Goal: Check status

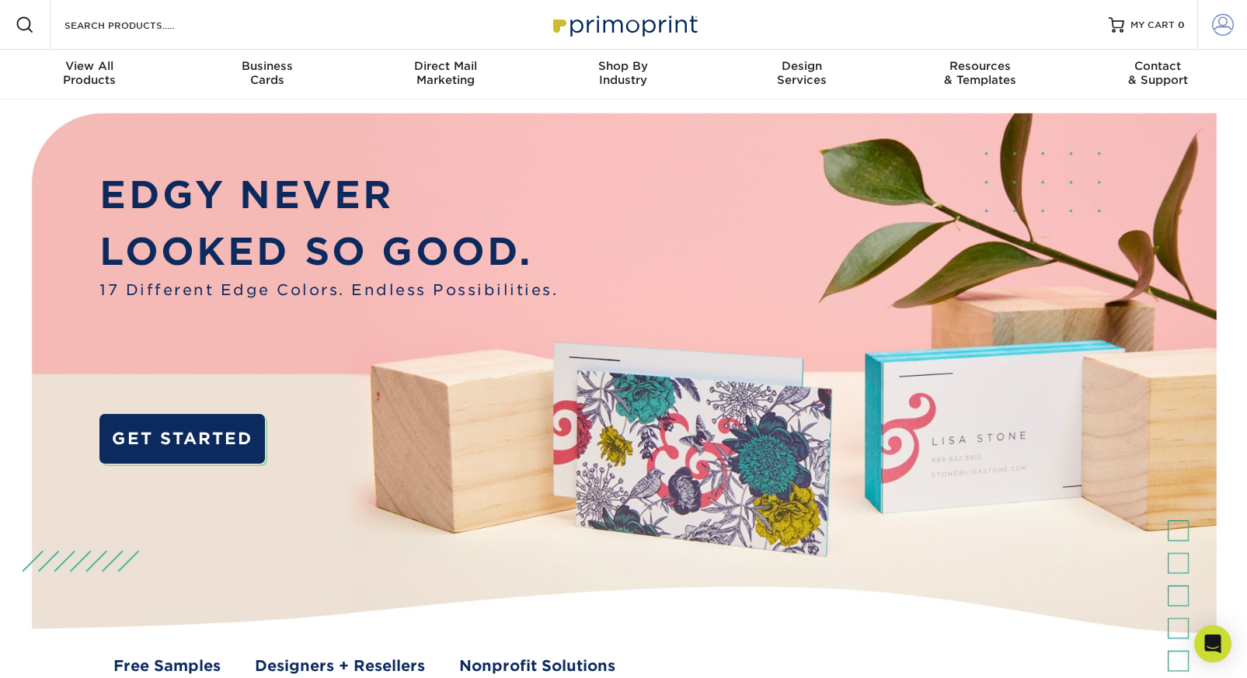
click at [1212, 29] on span at bounding box center [1223, 25] width 22 height 22
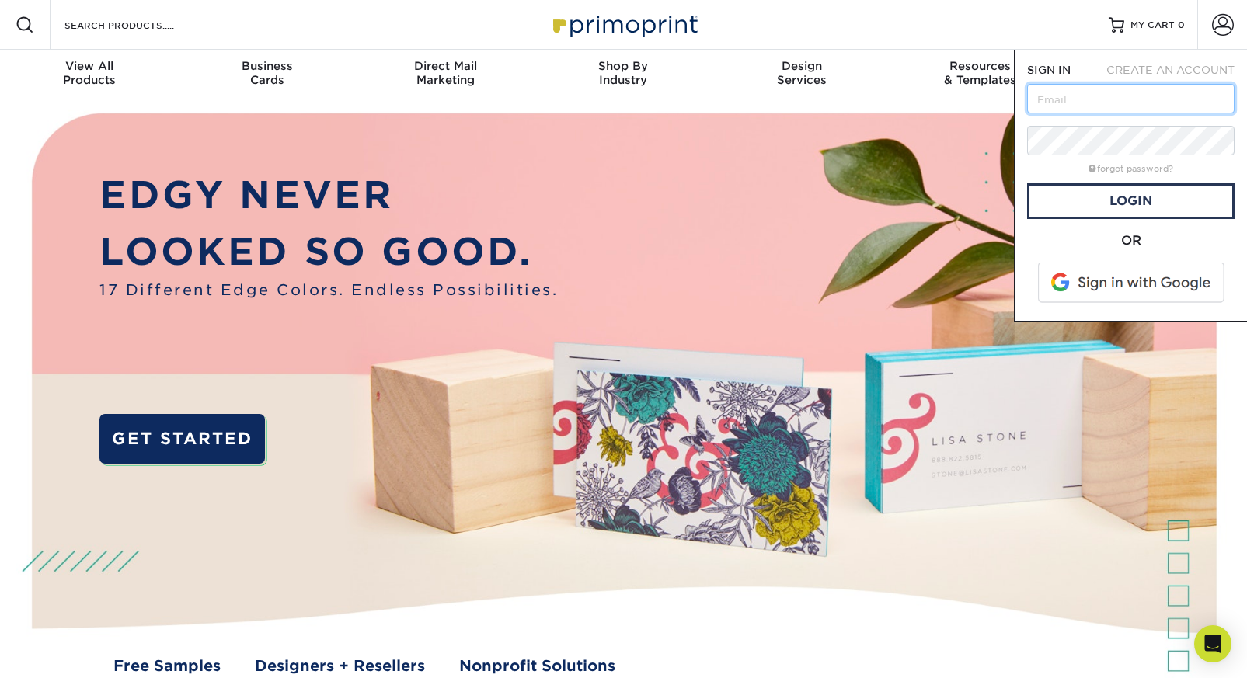
type input "[EMAIL_ADDRESS][DOMAIN_NAME]"
click at [1116, 198] on link "Login" at bounding box center [1130, 201] width 207 height 36
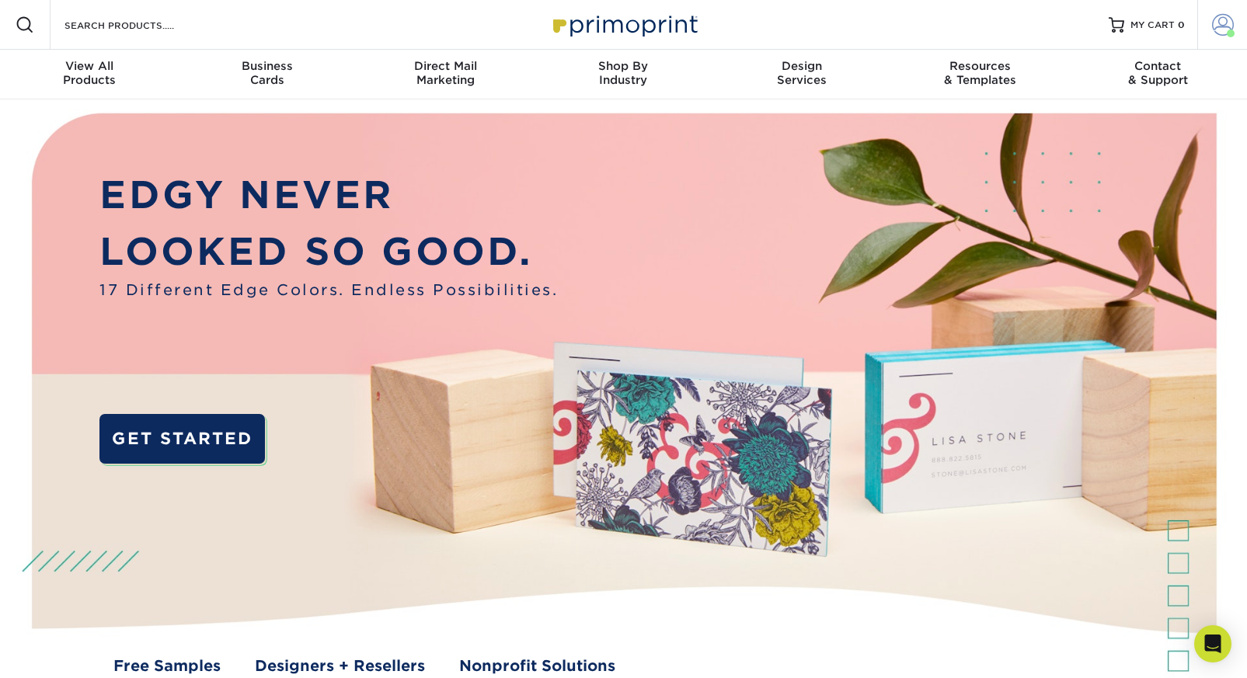
click at [1219, 25] on span at bounding box center [1223, 25] width 22 height 22
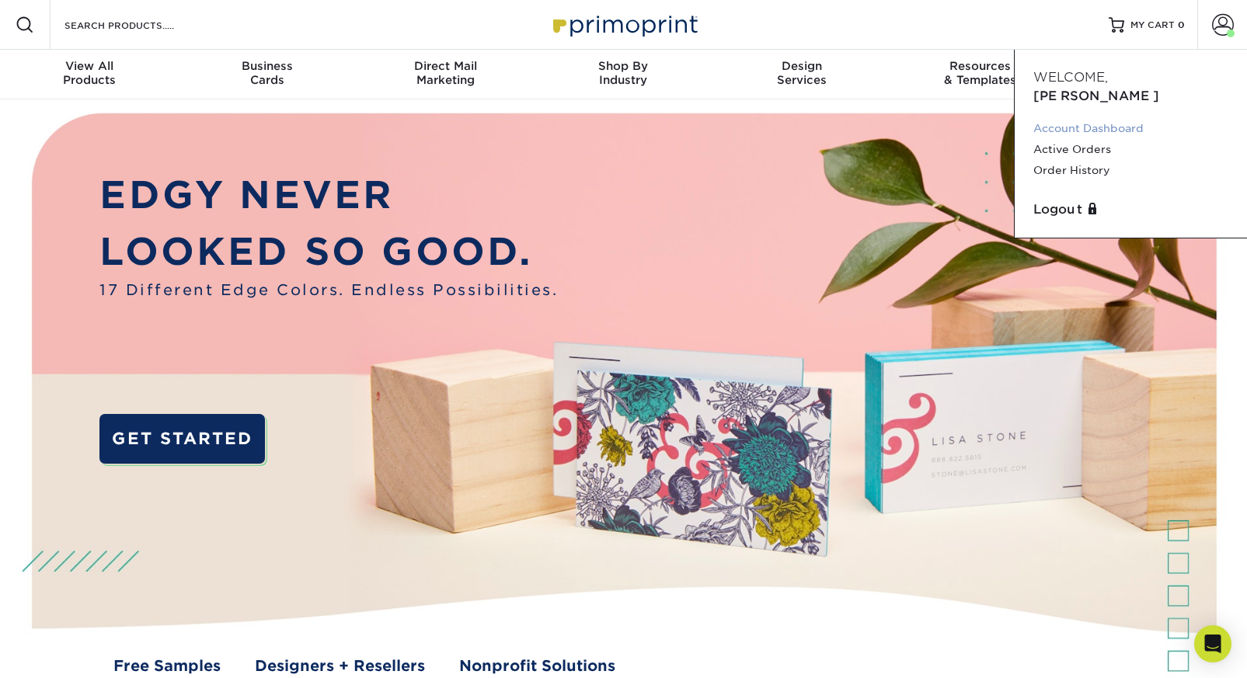
click at [1108, 118] on link "Account Dashboard" at bounding box center [1130, 128] width 195 height 21
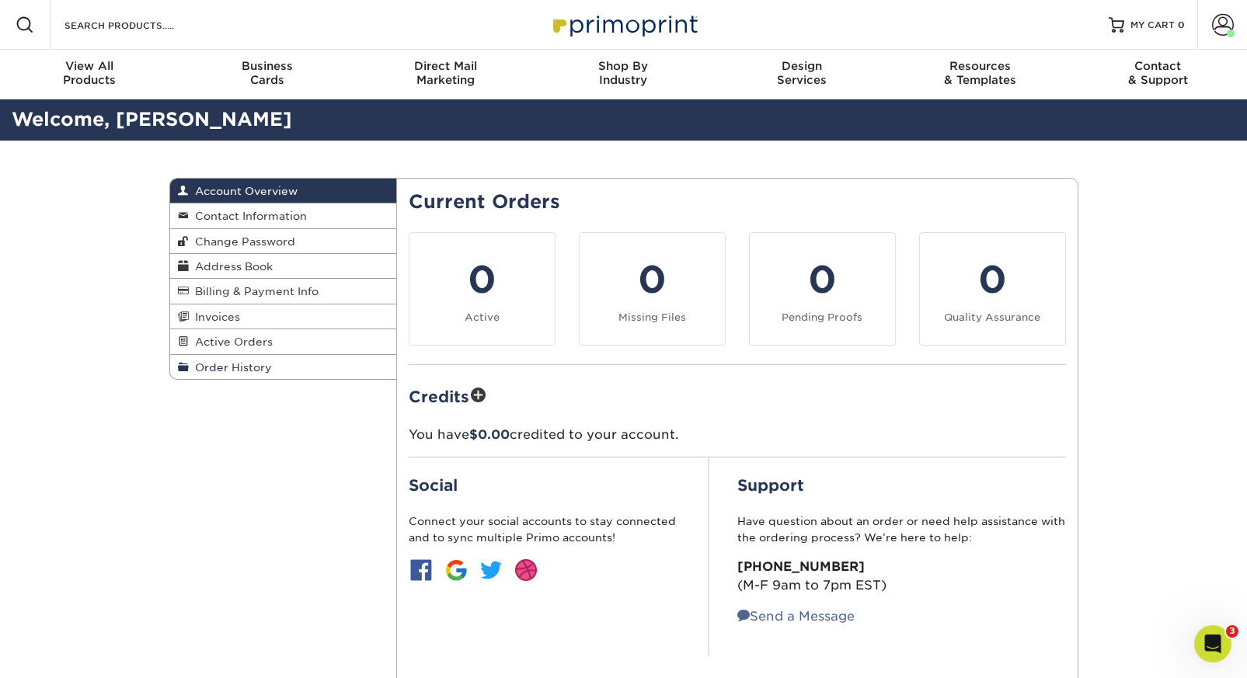
click at [235, 369] on span "Order History" at bounding box center [230, 367] width 83 height 12
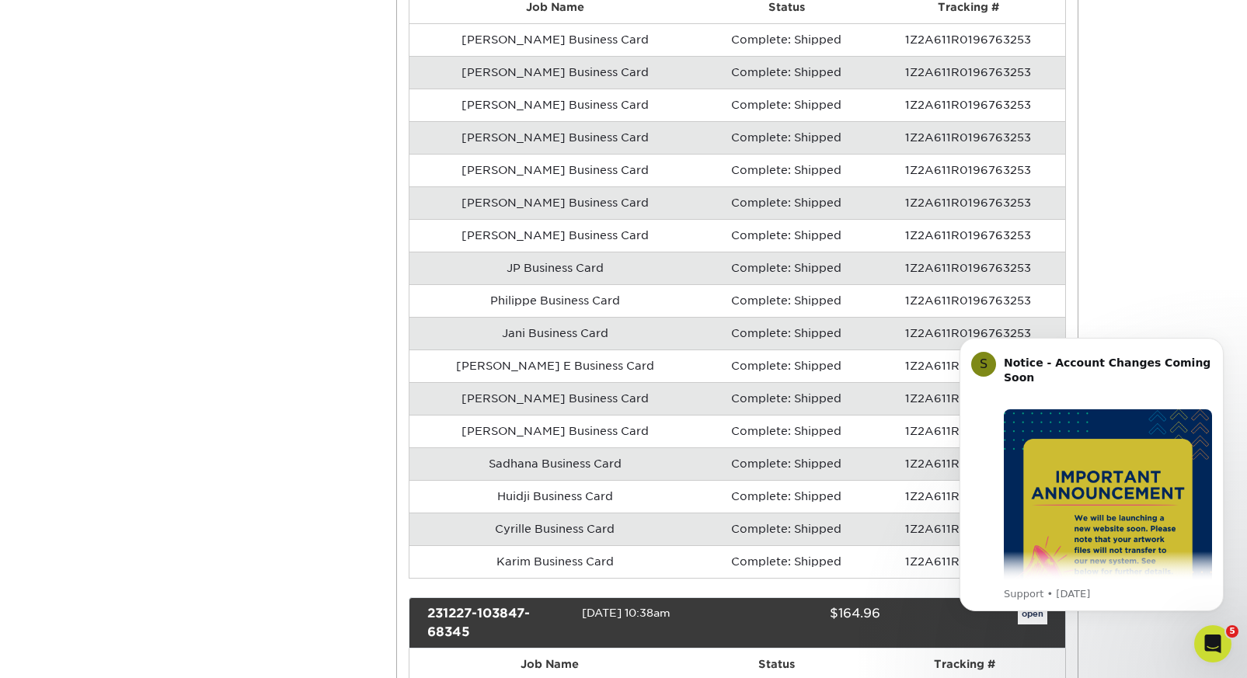
scroll to position [726, 0]
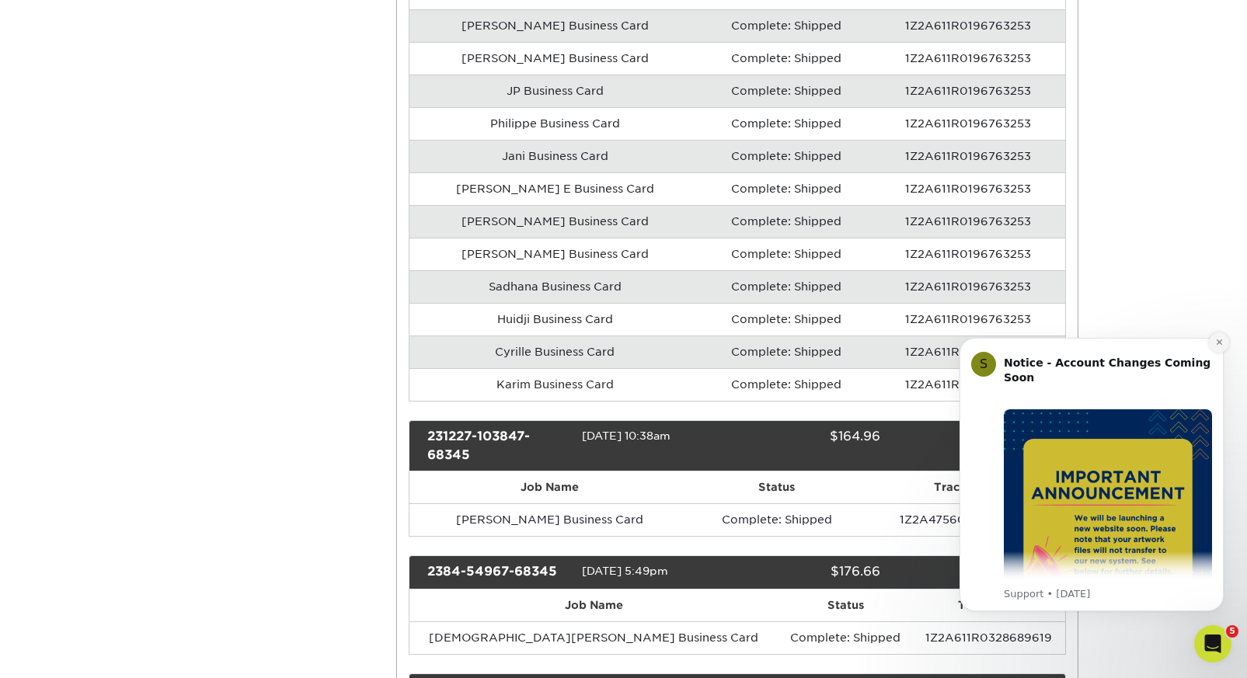
click at [1224, 345] on button "Dismiss notification" at bounding box center [1219, 343] width 20 height 20
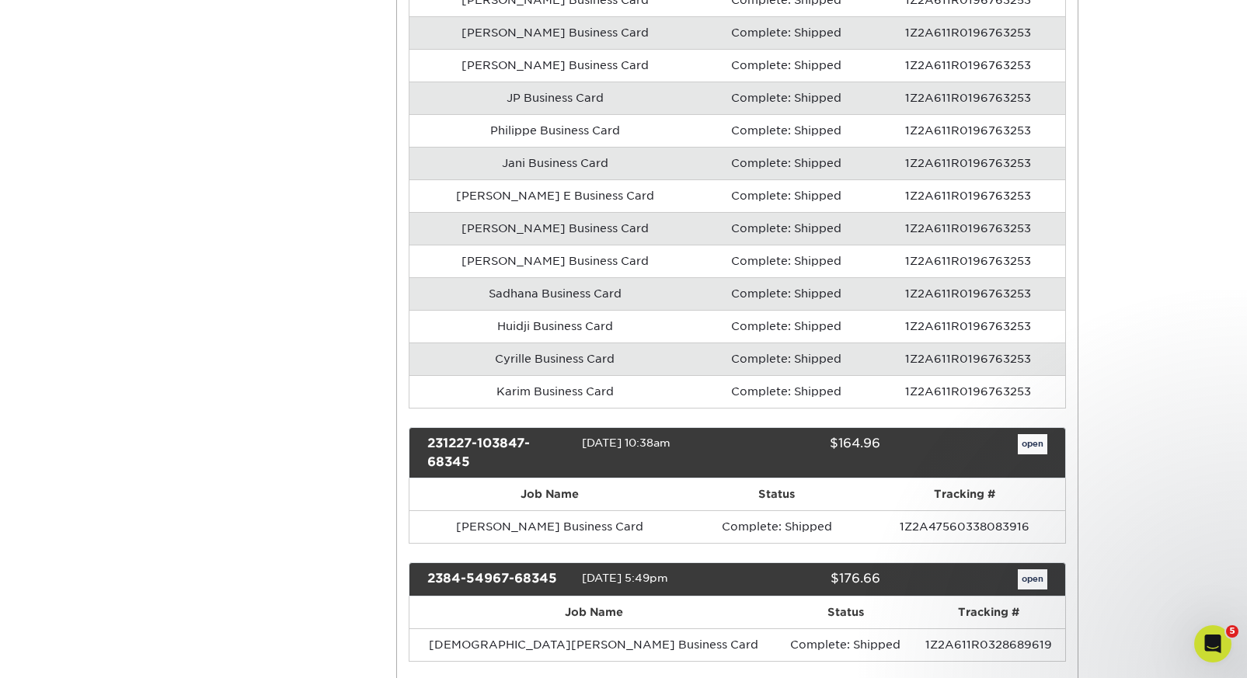
scroll to position [713, 0]
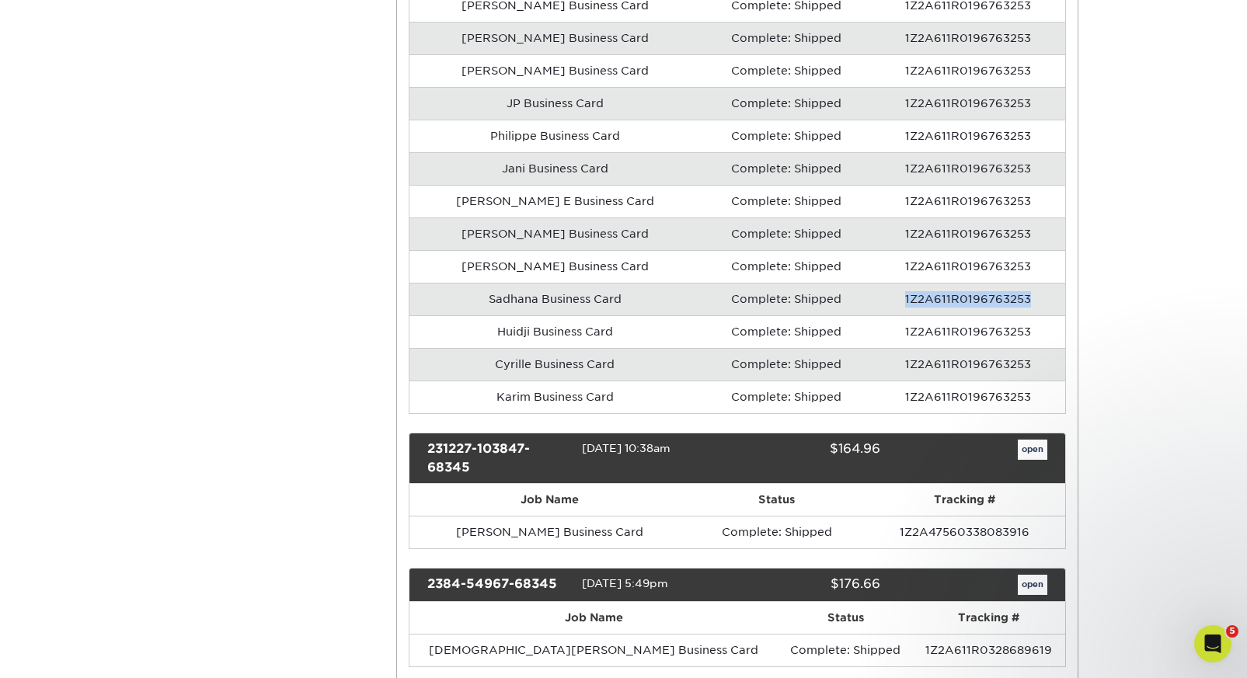
drag, startPoint x: 1041, startPoint y: 304, endPoint x: 881, endPoint y: 305, distance: 160.1
click at [881, 305] on td "1Z2A611R0196763253" at bounding box center [968, 299] width 193 height 33
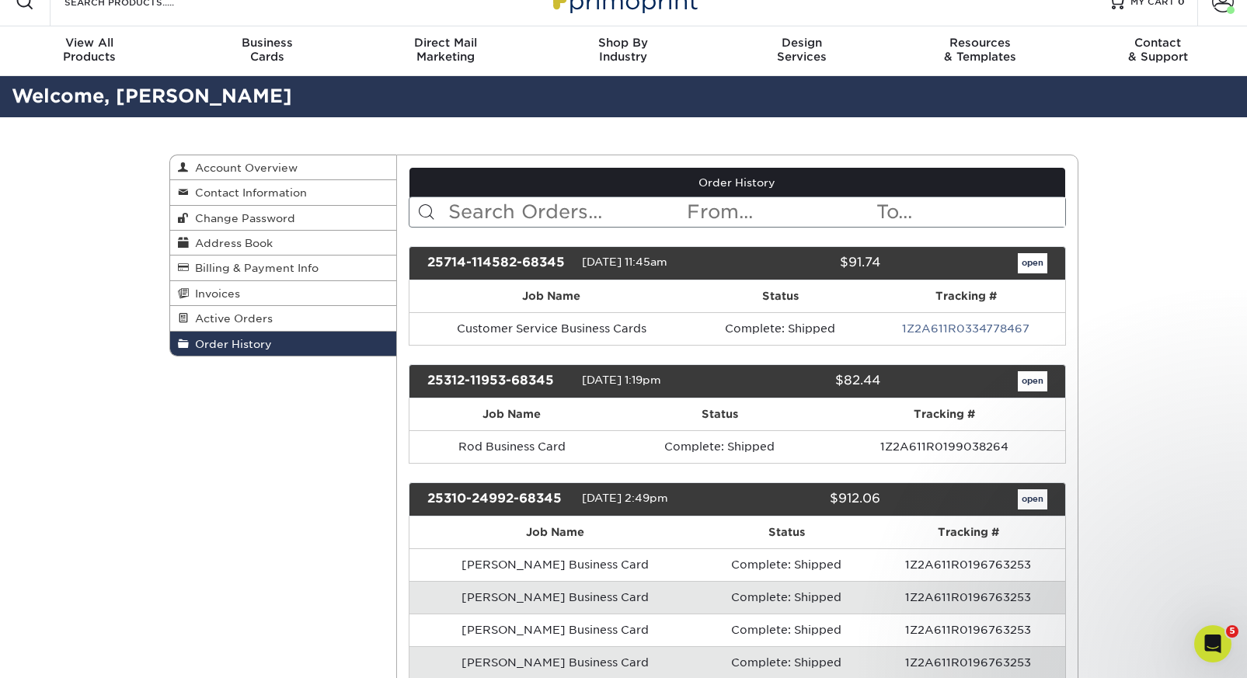
scroll to position [2, 0]
